Goal: Transaction & Acquisition: Purchase product/service

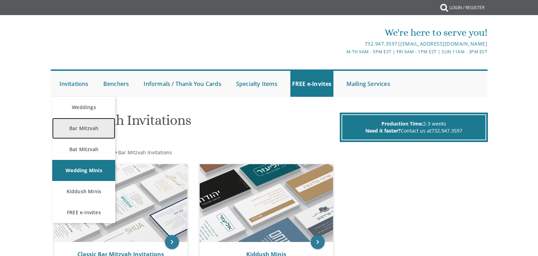
click at [88, 132] on link "Bar Mitzvah" at bounding box center [83, 128] width 63 height 21
click at [90, 134] on link "Bar Mitzvah" at bounding box center [83, 128] width 63 height 21
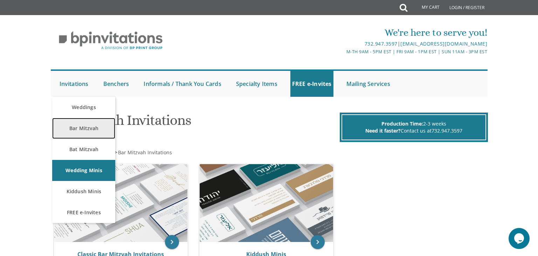
click at [80, 125] on link "Bar Mitzvah" at bounding box center [83, 128] width 63 height 21
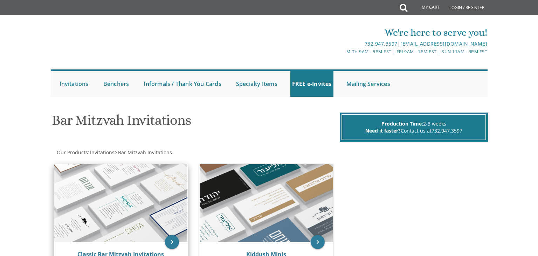
click at [145, 174] on img at bounding box center [120, 203] width 133 height 78
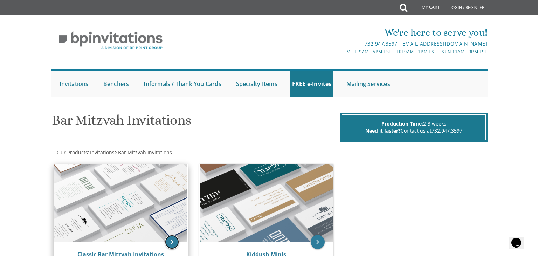
click at [171, 243] on icon "keyboard_arrow_right" at bounding box center [172, 242] width 14 height 14
click at [175, 242] on icon "keyboard_arrow_right" at bounding box center [172, 242] width 14 height 14
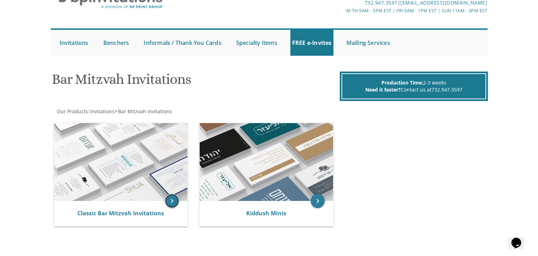
scroll to position [42, 0]
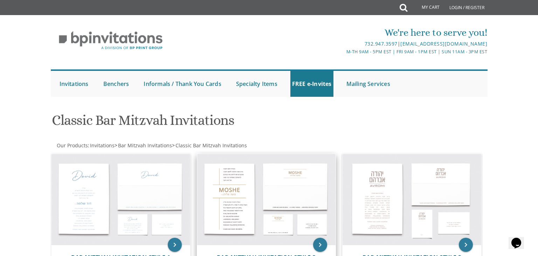
click at [243, 187] on img at bounding box center [266, 199] width 139 height 91
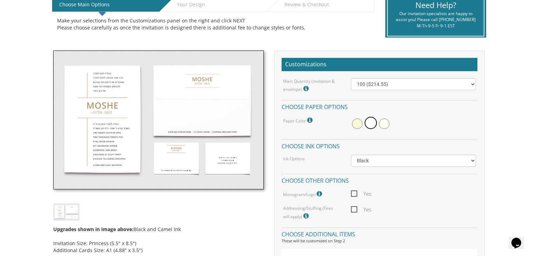
scroll to position [168, 0]
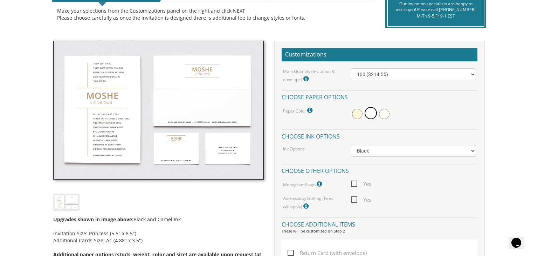
click at [307, 79] on icon at bounding box center [306, 79] width 7 height 6
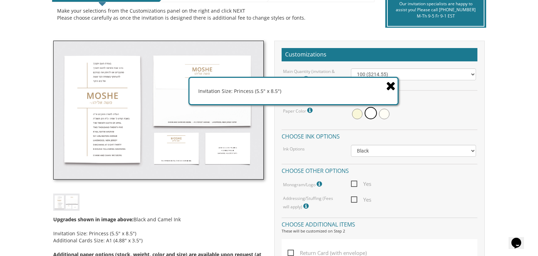
click at [392, 83] on icon at bounding box center [391, 86] width 10 height 12
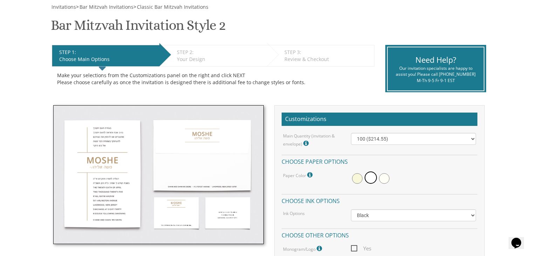
scroll to position [98, 0]
